Goal: Task Accomplishment & Management: Complete application form

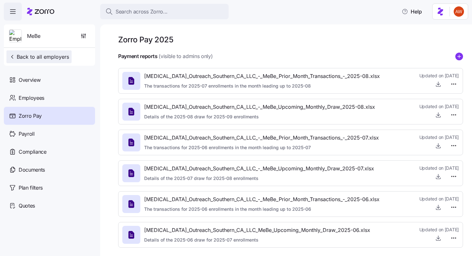
click at [24, 56] on span "Back to all employers" at bounding box center [39, 57] width 60 height 8
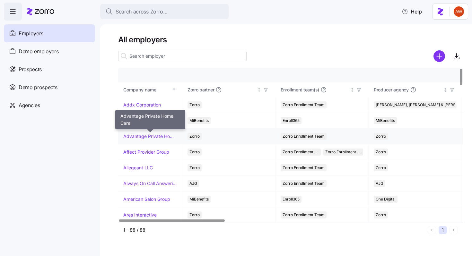
click at [134, 139] on link "Advantage Private Home Care" at bounding box center [150, 136] width 54 height 6
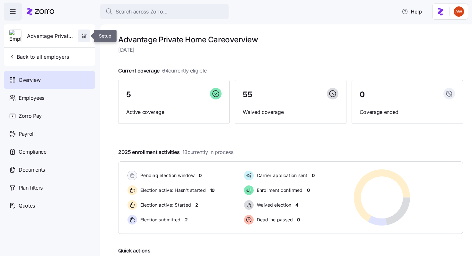
click at [83, 40] on span "button" at bounding box center [84, 36] width 11 height 12
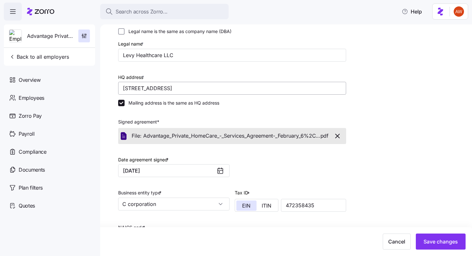
scroll to position [31, 0]
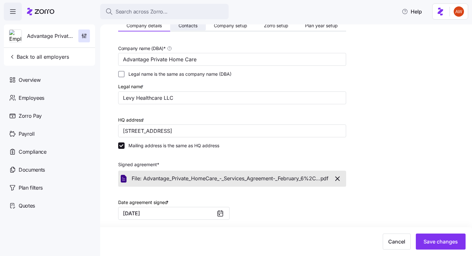
click at [186, 27] on span "Contacts" at bounding box center [188, 25] width 19 height 4
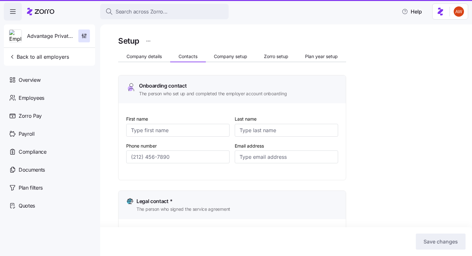
type input "[PERSON_NAME]"
type input "Levy"
type input "[EMAIL_ADDRESS][DOMAIN_NAME]"
type input "[PERSON_NAME]"
type input "Levy"
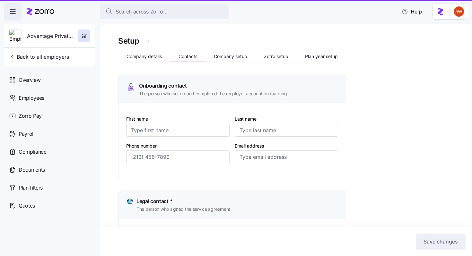
type input "[EMAIL_ADDRESS][DOMAIN_NAME]"
type input "[PERSON_NAME]"
type input "[EMAIL_ADDRESS][DOMAIN_NAME]"
type input "[PERSON_NAME]"
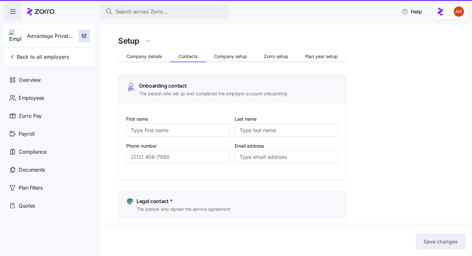
type input "Levy"
type input "[EMAIL_ADDRESS][DOMAIN_NAME]"
type input "[PHONE_NUMBER]"
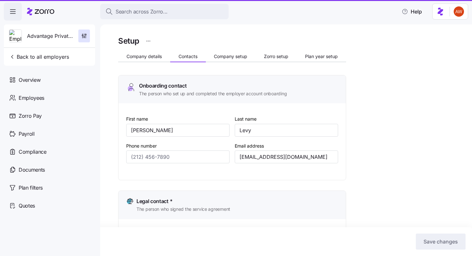
type input "[PHONE_NUMBER]"
click at [186, 27] on div "Setup Company details Contacts Company setup Zorro setup Plan year setup Onboar…" at bounding box center [286, 140] width 372 height 232
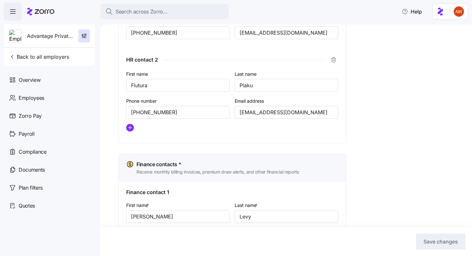
scroll to position [423, 0]
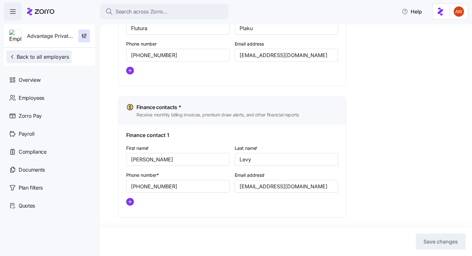
click at [71, 52] on button "Back to all employers" at bounding box center [38, 56] width 65 height 13
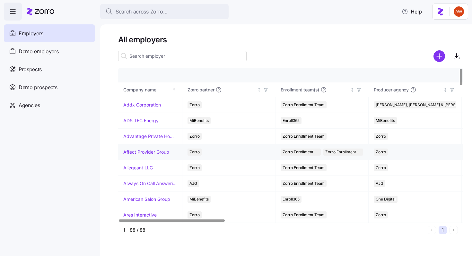
click at [152, 151] on link "Affect Provider Group" at bounding box center [146, 152] width 46 height 6
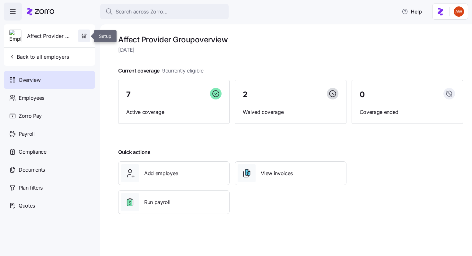
click at [86, 37] on icon "button" at bounding box center [86, 36] width 0 height 3
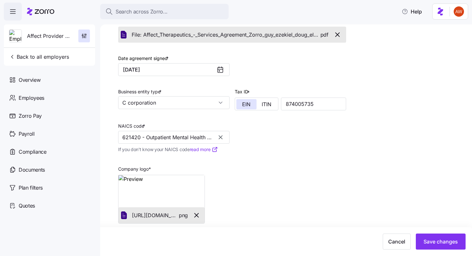
scroll to position [155, 0]
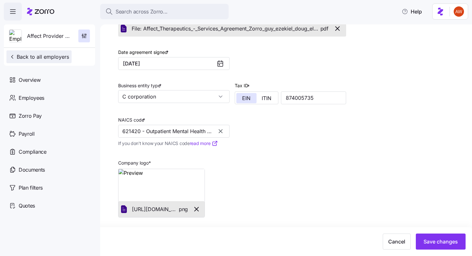
click at [53, 53] on span "Back to all employers" at bounding box center [39, 57] width 60 height 8
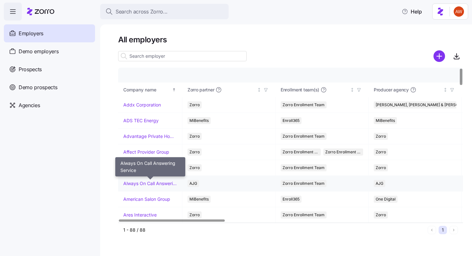
click at [145, 183] on link "Always On Call Answering Service" at bounding box center [150, 184] width 54 height 6
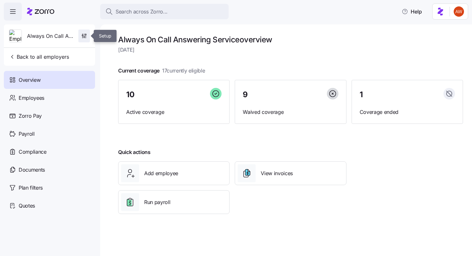
click at [87, 34] on icon "button" at bounding box center [84, 36] width 6 height 6
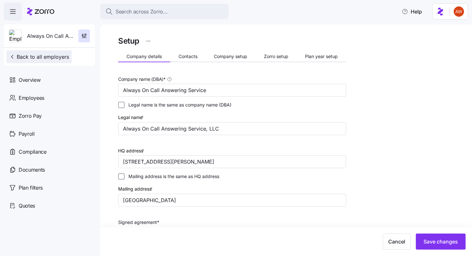
click at [63, 57] on span "Back to all employers" at bounding box center [39, 57] width 60 height 8
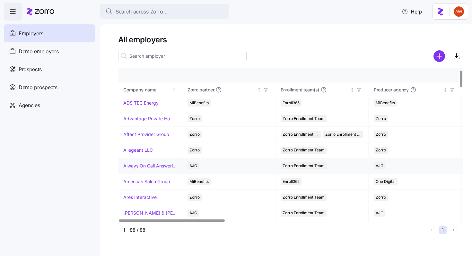
scroll to position [19, 0]
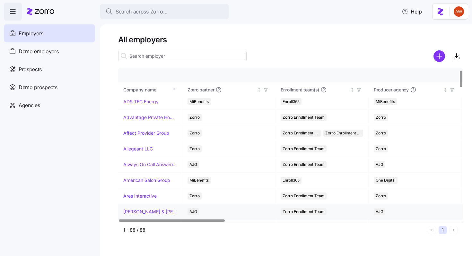
click at [149, 210] on link "[PERSON_NAME] & [PERSON_NAME]'s" at bounding box center [150, 212] width 54 height 6
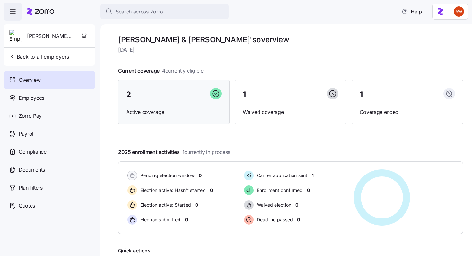
scroll to position [72, 0]
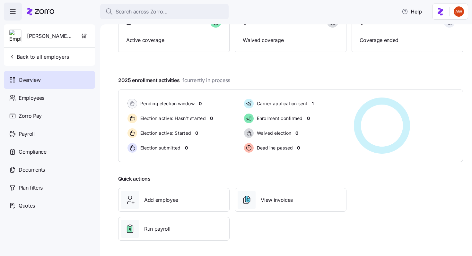
click at [90, 39] on div "[PERSON_NAME] & [PERSON_NAME]'s" at bounding box center [49, 35] width 86 height 23
click at [87, 36] on span "button" at bounding box center [84, 36] width 11 height 12
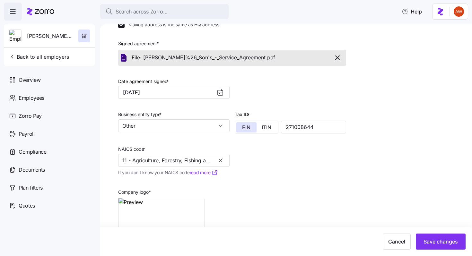
scroll to position [178, 0]
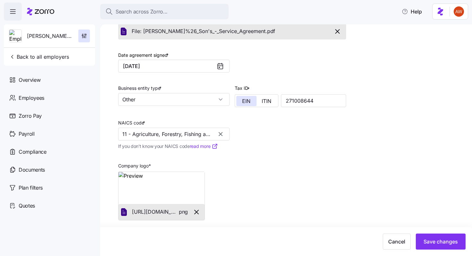
click at [60, 59] on span "Back to all employers" at bounding box center [39, 57] width 60 height 8
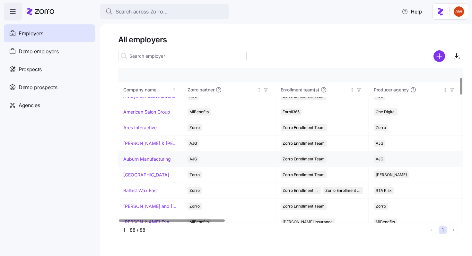
scroll to position [91, 0]
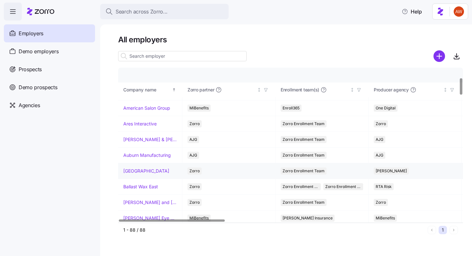
click at [146, 171] on link "[GEOGRAPHIC_DATA]" at bounding box center [146, 171] width 46 height 6
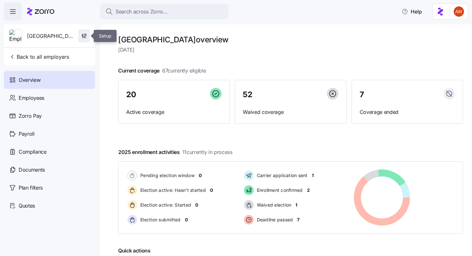
click at [83, 40] on span "button" at bounding box center [84, 36] width 11 height 12
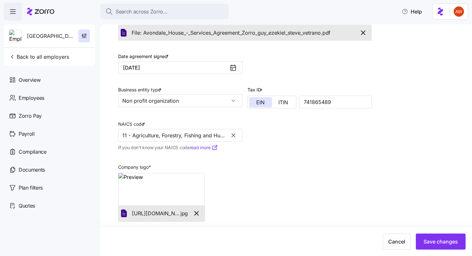
scroll to position [155, 0]
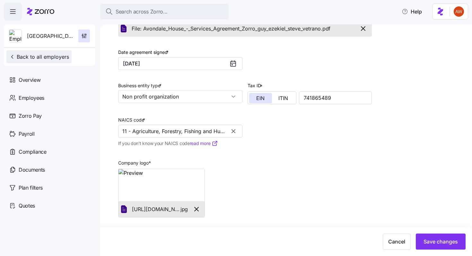
click at [59, 53] on button "Back to all employers" at bounding box center [38, 56] width 65 height 13
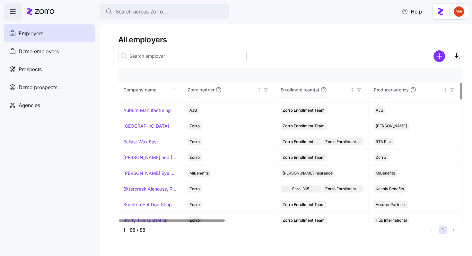
scroll to position [141, 0]
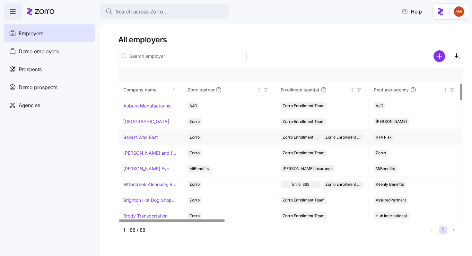
click at [144, 137] on link "Ballast Wax East" at bounding box center [140, 137] width 35 height 6
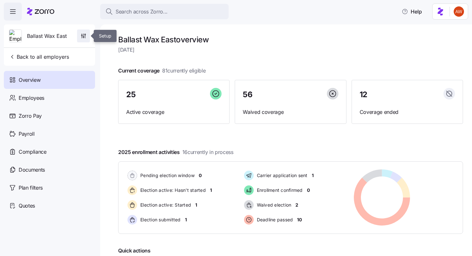
click at [85, 35] on icon "button" at bounding box center [84, 34] width 1 height 1
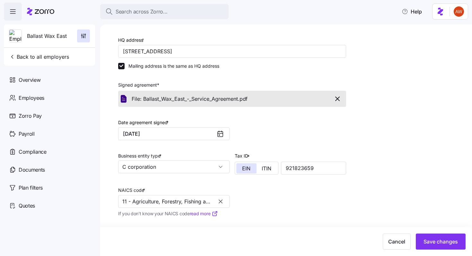
scroll to position [143, 0]
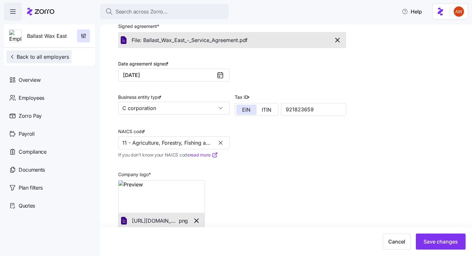
click at [62, 55] on span "Back to all employers" at bounding box center [39, 57] width 60 height 8
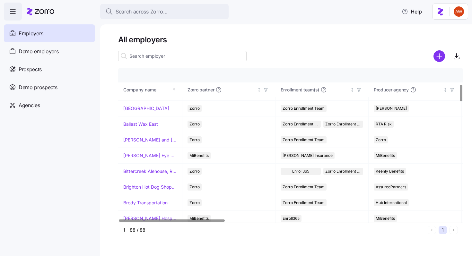
scroll to position [155, 0]
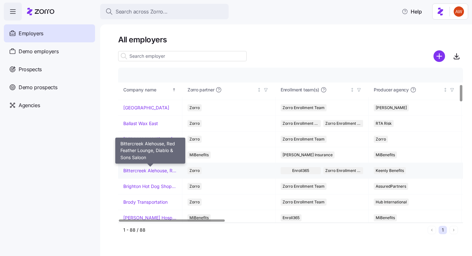
click at [129, 170] on link "Bittercreek Alehouse, Red Feather Lounge, Diablo & Sons Saloon" at bounding box center [150, 171] width 54 height 6
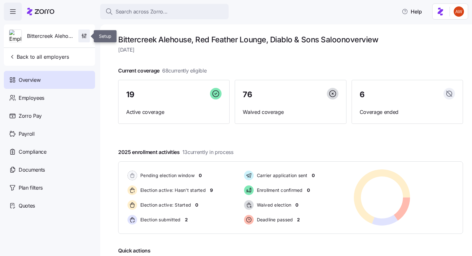
click at [84, 35] on icon "button" at bounding box center [84, 36] width 6 height 6
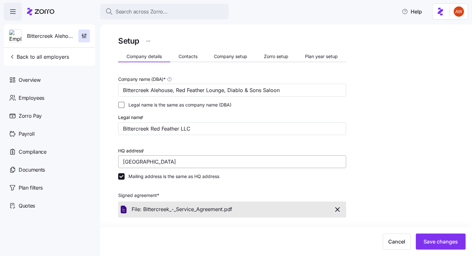
scroll to position [155, 0]
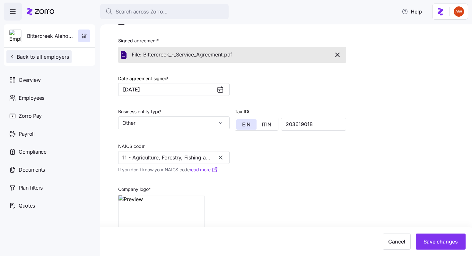
click at [64, 58] on span "Back to all employers" at bounding box center [39, 57] width 60 height 8
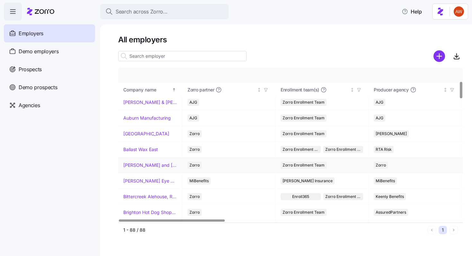
scroll to position [129, 0]
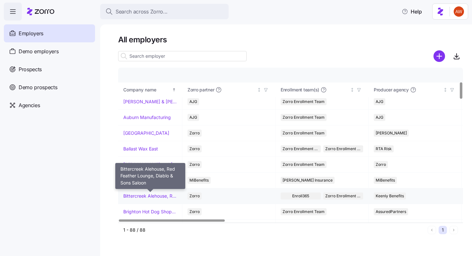
click at [159, 196] on link "Bittercreek Alehouse, Red Feather Lounge, Diablo & Sons Saloon" at bounding box center [150, 196] width 54 height 6
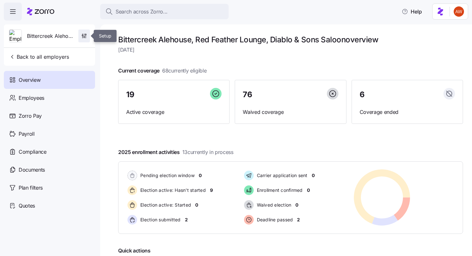
click at [87, 36] on icon "button" at bounding box center [84, 36] width 6 height 6
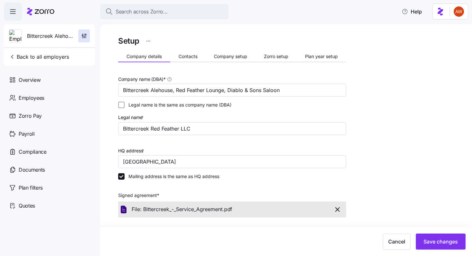
scroll to position [107, 0]
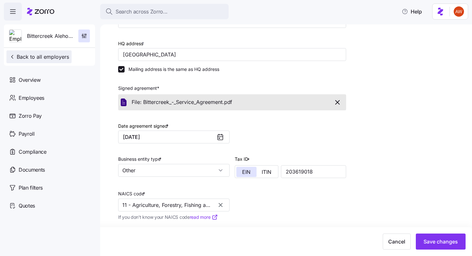
click at [69, 56] on button "Back to all employers" at bounding box center [38, 56] width 65 height 13
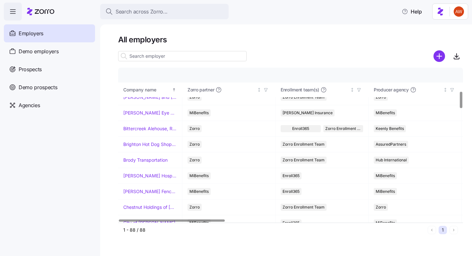
scroll to position [218, 0]
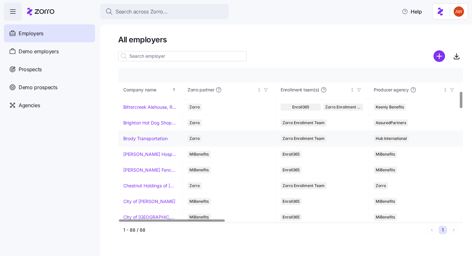
click at [130, 138] on link "Brody Transportation" at bounding box center [145, 139] width 44 height 6
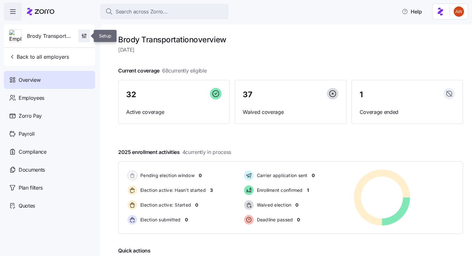
click at [81, 36] on icon "button" at bounding box center [84, 36] width 6 height 6
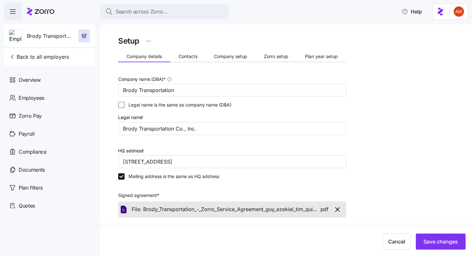
scroll to position [165, 0]
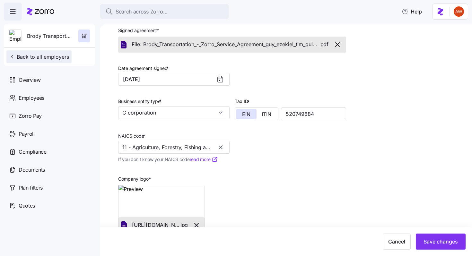
click at [62, 59] on span "Back to all employers" at bounding box center [39, 57] width 60 height 8
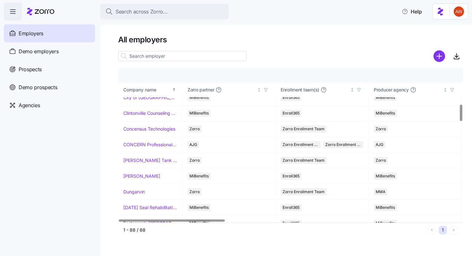
scroll to position [340, 0]
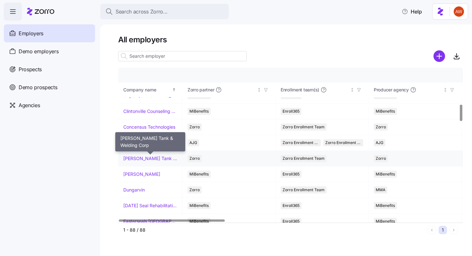
click at [145, 157] on link "[PERSON_NAME] Tank & Welding Corp" at bounding box center [150, 158] width 54 height 6
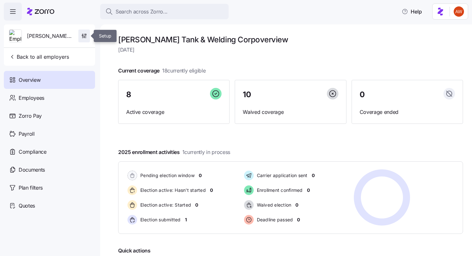
click at [84, 39] on icon "button" at bounding box center [84, 36] width 6 height 6
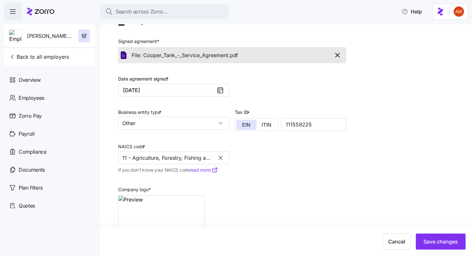
scroll to position [144, 0]
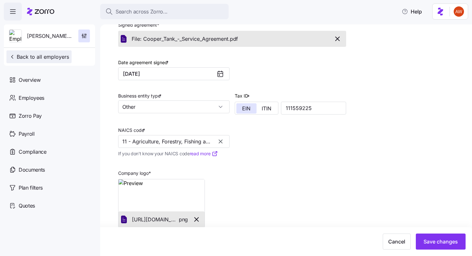
click at [59, 57] on span "Back to all employers" at bounding box center [39, 57] width 60 height 8
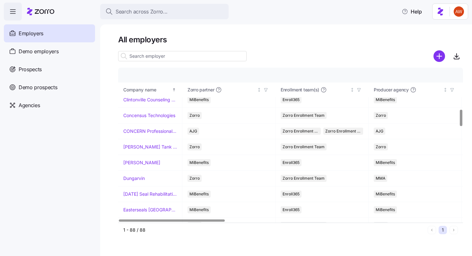
scroll to position [387, 0]
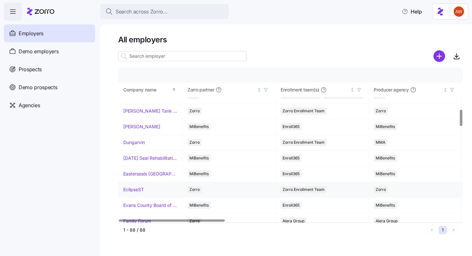
click at [139, 190] on link "EclipseST" at bounding box center [133, 190] width 21 height 6
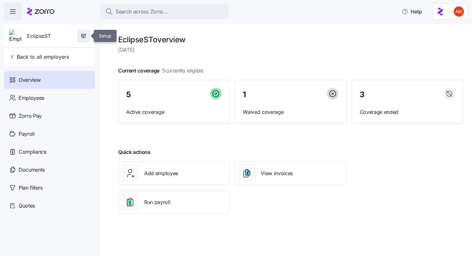
click at [86, 39] on icon "button" at bounding box center [83, 36] width 6 height 6
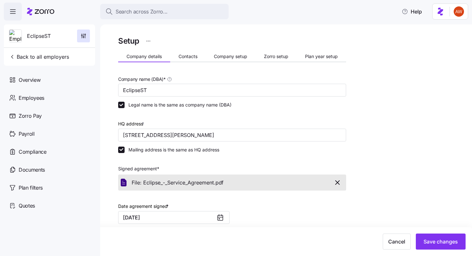
scroll to position [155, 0]
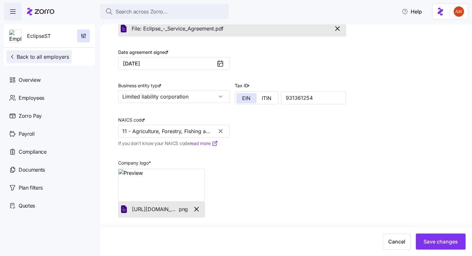
click at [54, 57] on span "Back to all employers" at bounding box center [39, 57] width 60 height 8
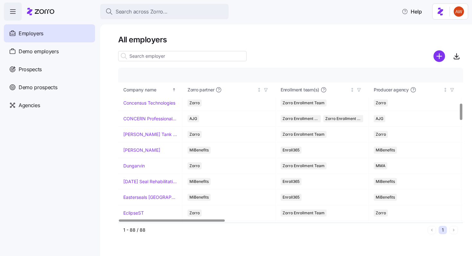
scroll to position [445, 0]
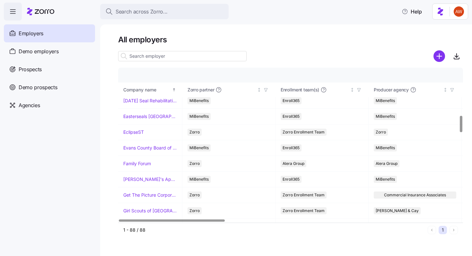
click at [139, 162] on link "Family Forum" at bounding box center [137, 164] width 28 height 6
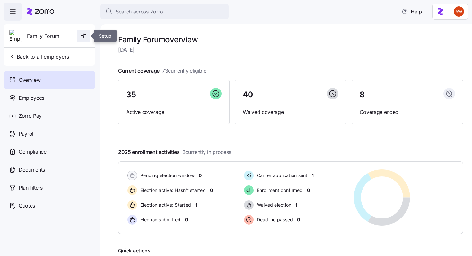
click at [84, 33] on icon "button" at bounding box center [83, 36] width 6 height 6
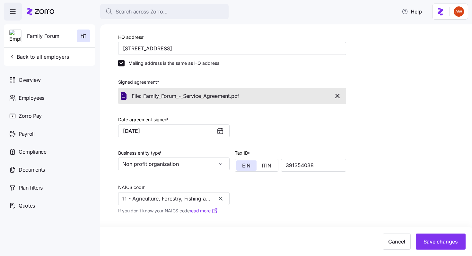
scroll to position [89, 0]
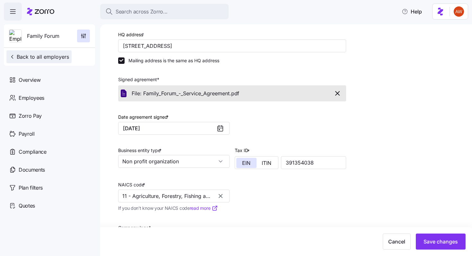
click at [64, 59] on span "Back to all employers" at bounding box center [39, 57] width 60 height 8
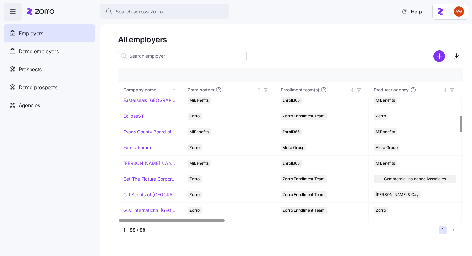
scroll to position [469, 0]
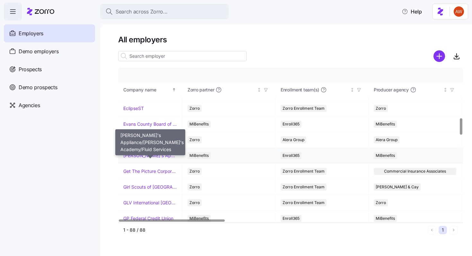
click at [154, 156] on link "[PERSON_NAME]'s Appliance/[PERSON_NAME]'s Academy/Fluid Services" at bounding box center [150, 156] width 54 height 6
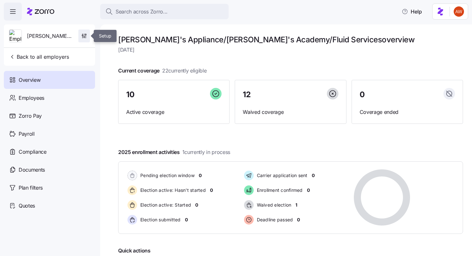
click at [85, 33] on icon "button" at bounding box center [84, 36] width 6 height 6
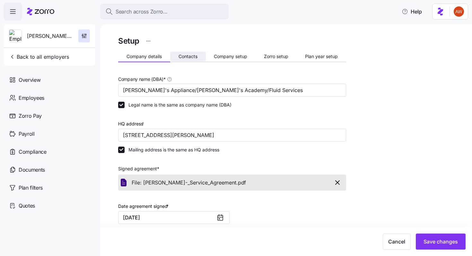
click at [189, 56] on span "Contacts" at bounding box center [188, 56] width 19 height 4
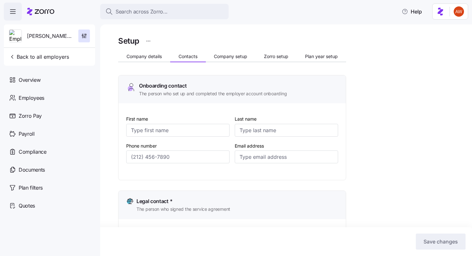
type input "[PERSON_NAME]"
type input "Butcher"
type input "[EMAIL_ADDRESS][DOMAIN_NAME]"
type input "[PERSON_NAME]"
type input "Butcher"
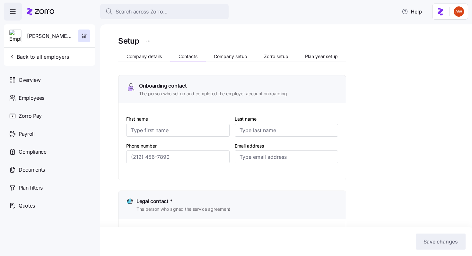
type input "[EMAIL_ADDRESS][DOMAIN_NAME]"
type input "[PERSON_NAME]"
type input "Butcher"
type input "[EMAIL_ADDRESS][DOMAIN_NAME]"
type input "[PERSON_NAME]"
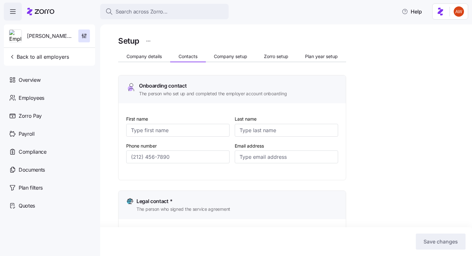
type input "Butcher"
type input "[EMAIL_ADDRESS][DOMAIN_NAME]"
type input "[PHONE_NUMBER]"
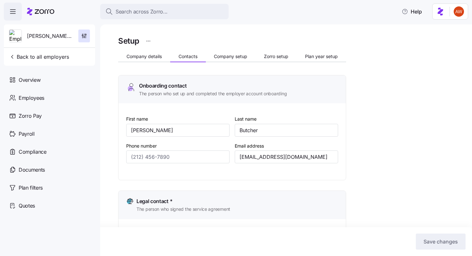
type input "[PHONE_NUMBER]"
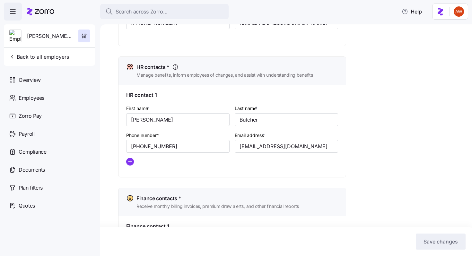
scroll to position [343, 0]
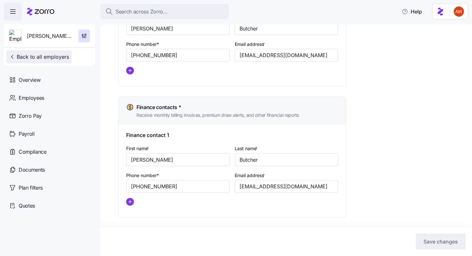
click at [55, 51] on button "Back to all employers" at bounding box center [38, 56] width 65 height 13
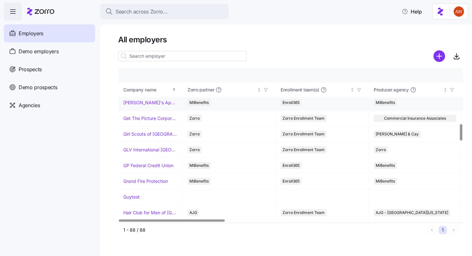
scroll to position [524, 0]
